Goal: Check status: Check status

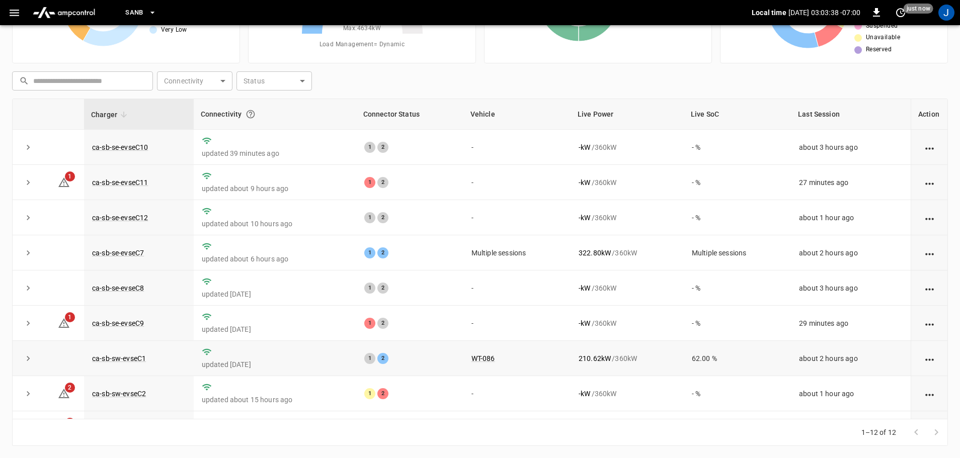
scroll to position [139, 0]
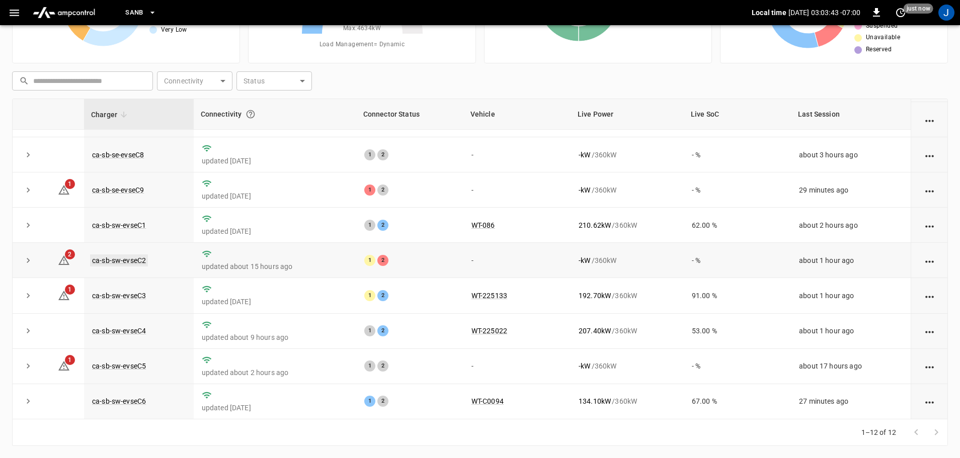
click at [129, 255] on link "ca-sb-sw-evseC2" at bounding box center [119, 261] width 58 height 12
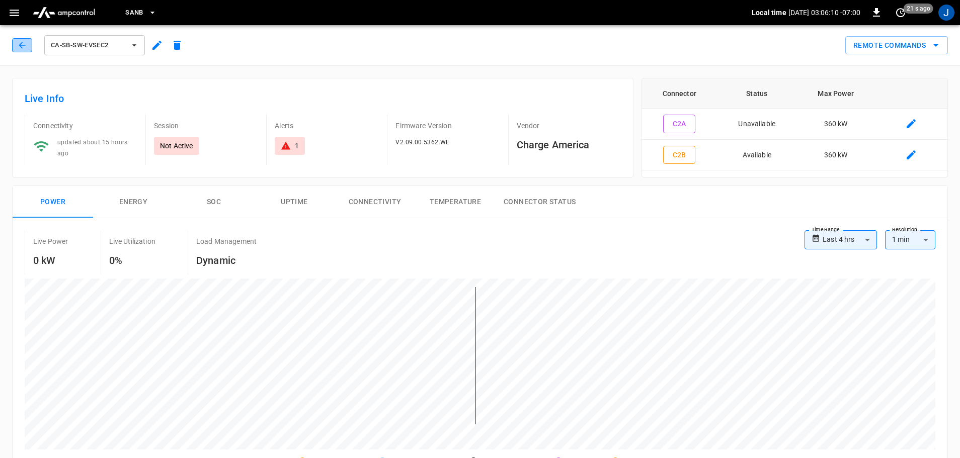
click at [27, 51] on button "button" at bounding box center [22, 45] width 20 height 14
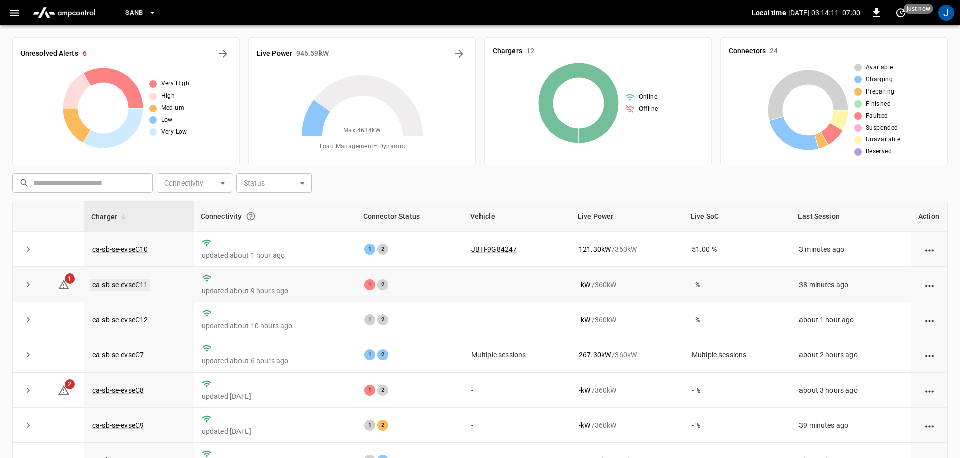
click at [132, 287] on link "ca-sb-se-evseC11" at bounding box center [120, 285] width 60 height 12
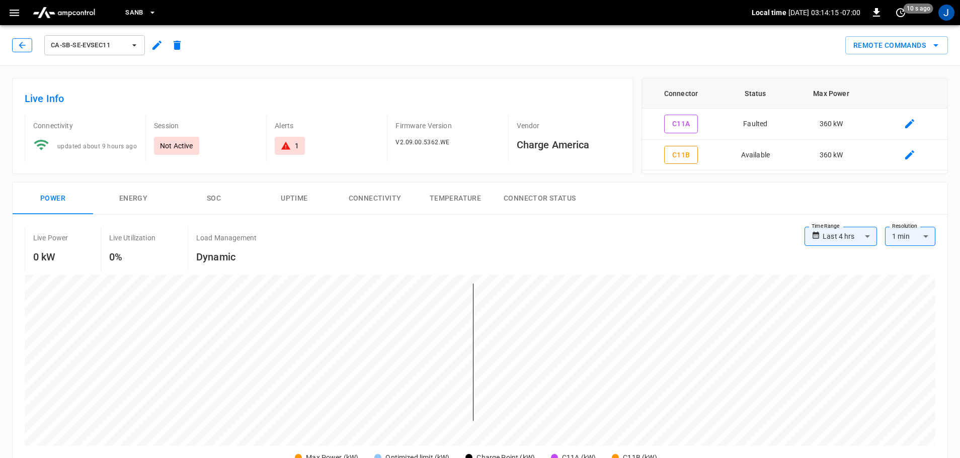
click at [20, 41] on icon "button" at bounding box center [22, 45] width 10 height 10
